Goal: Navigation & Orientation: Find specific page/section

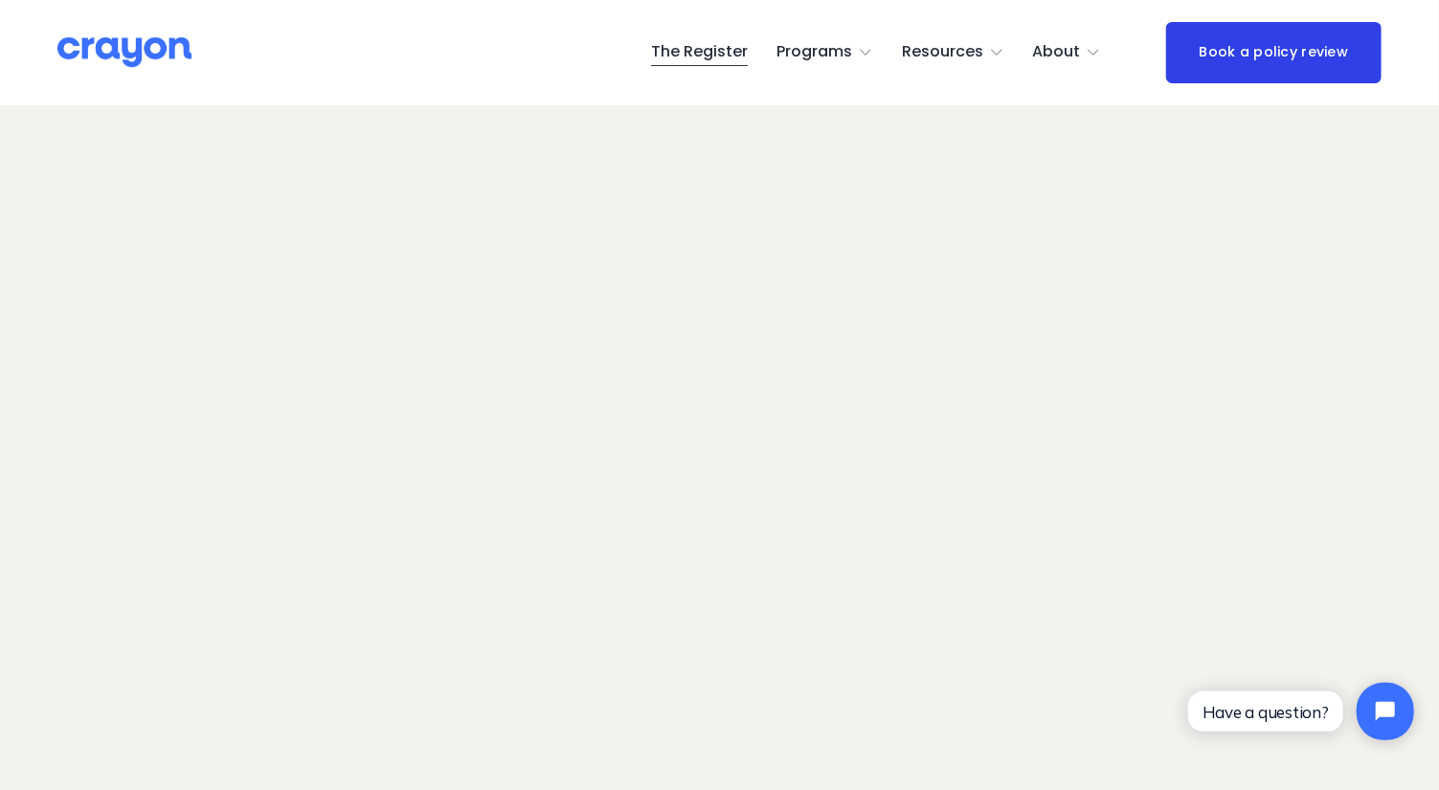
click at [150, 50] on img at bounding box center [124, 52] width 134 height 34
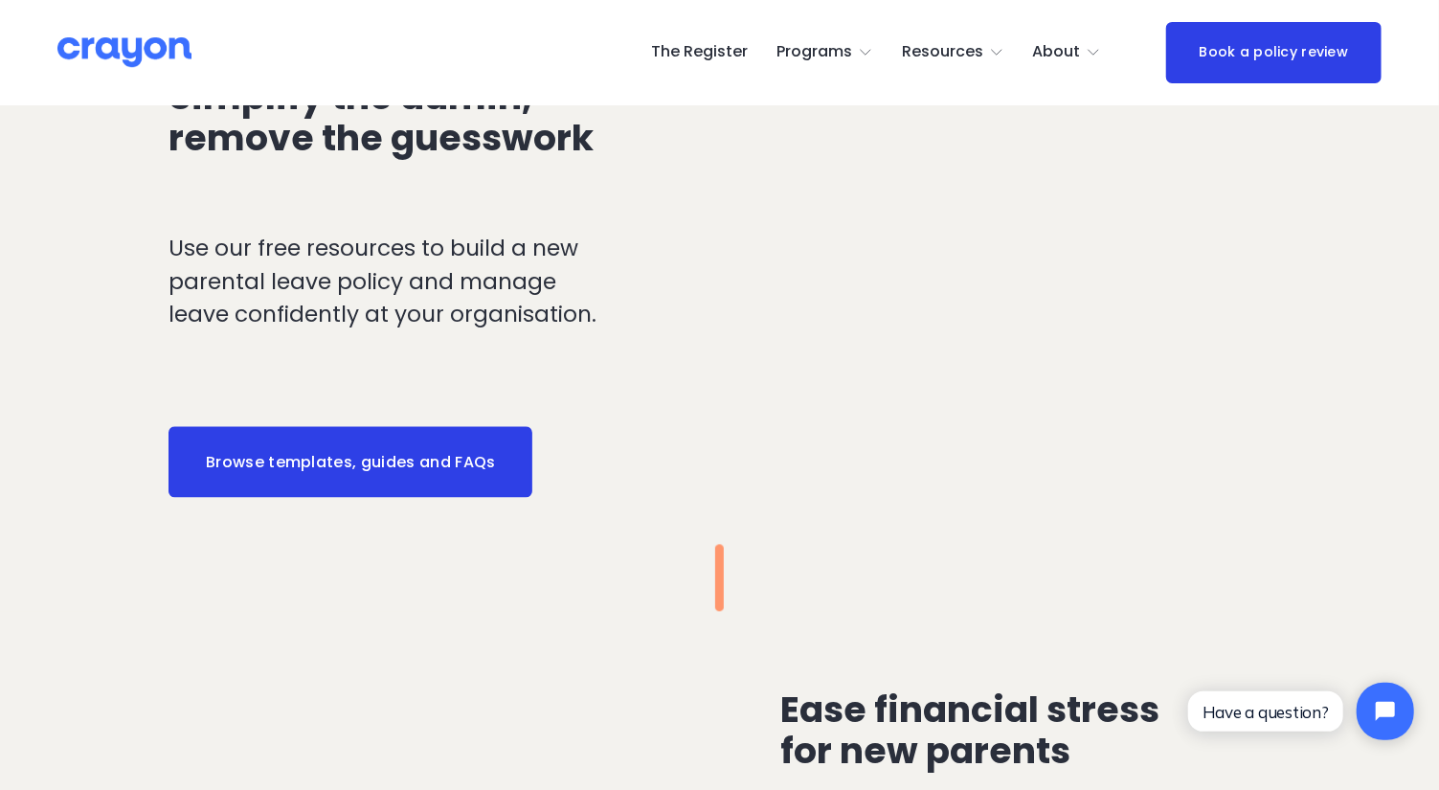
scroll to position [2447, 0]
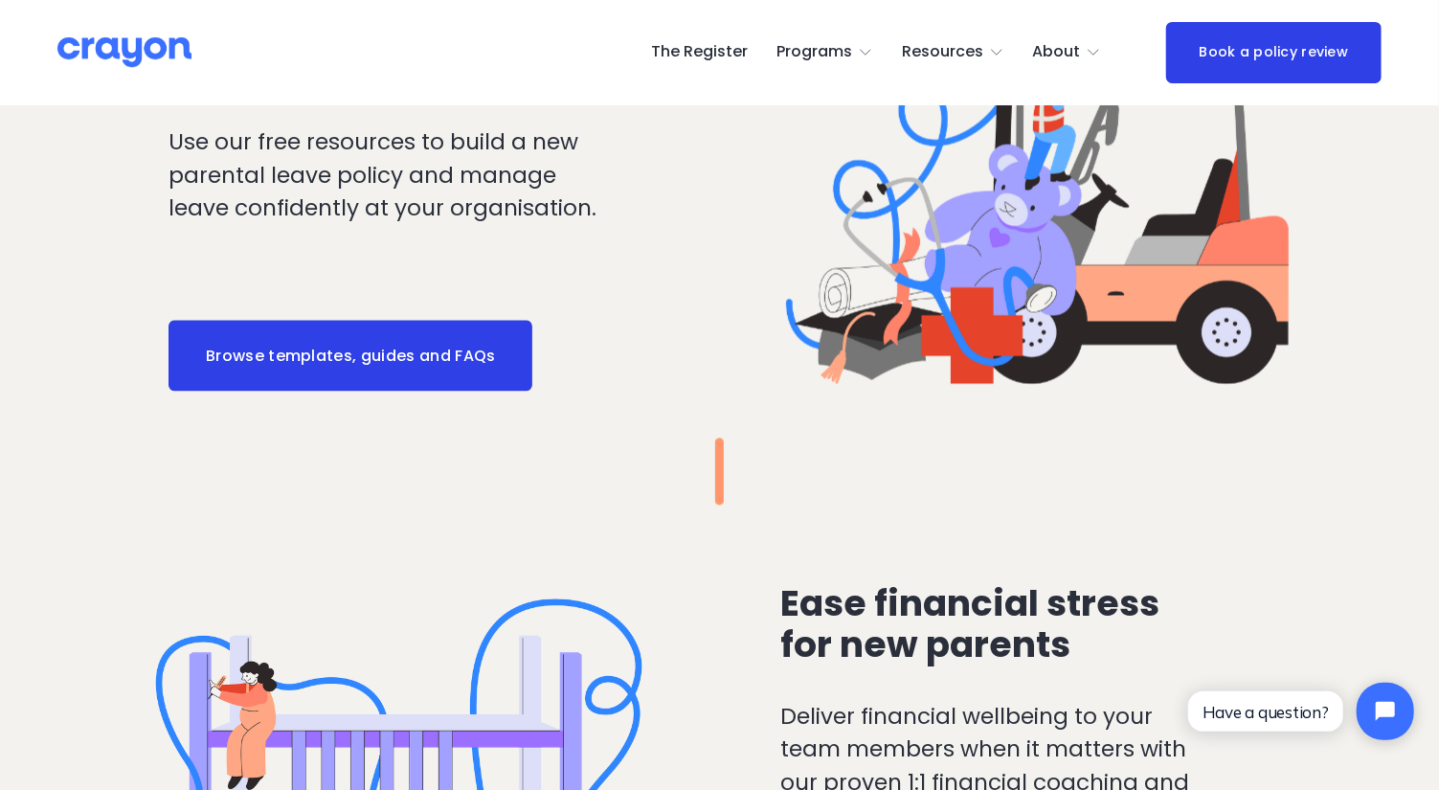
click at [707, 58] on link "The Register" at bounding box center [699, 52] width 97 height 31
